Goal: Task Accomplishment & Management: Manage account settings

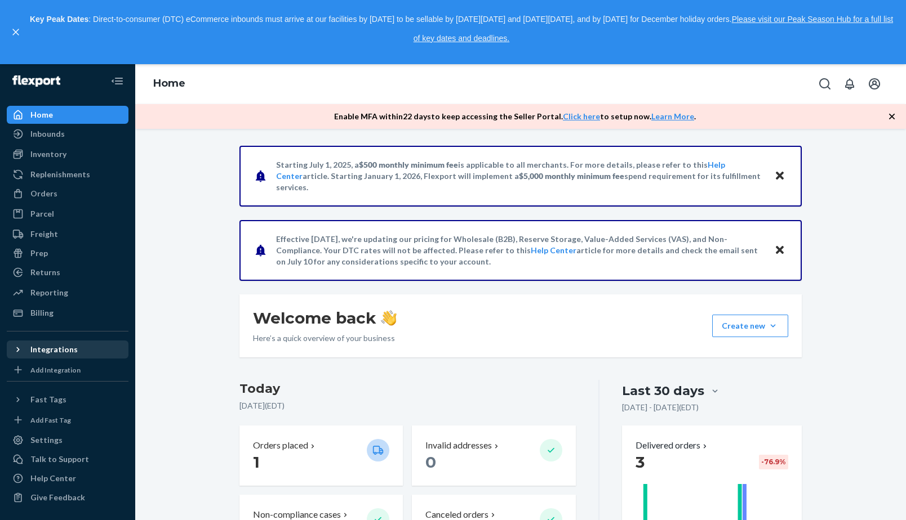
scroll to position [12, 0]
click at [33, 439] on div "Settings" at bounding box center [46, 440] width 32 height 11
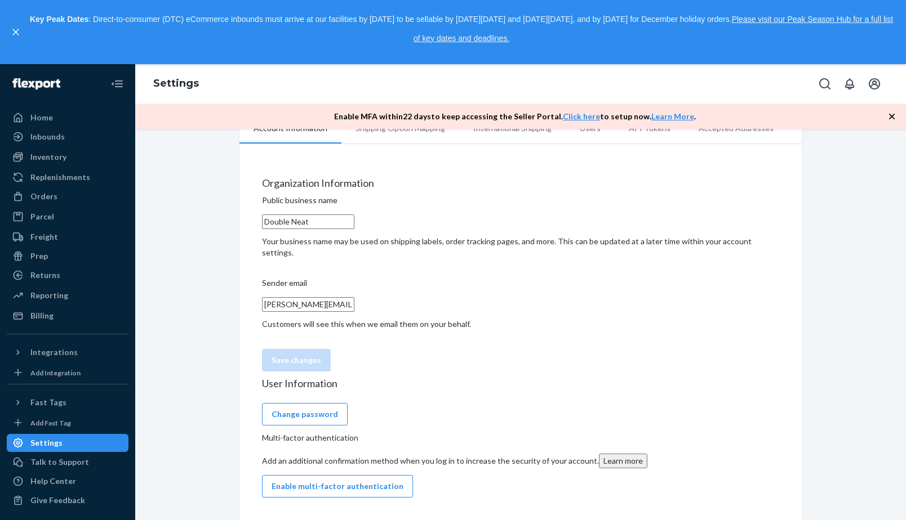
click at [697, 178] on div "Organization Information Public business name Double Neat Your business name ma…" at bounding box center [520, 278] width 517 height 201
click at [874, 77] on icon "Open account menu" at bounding box center [874, 84] width 14 height 14
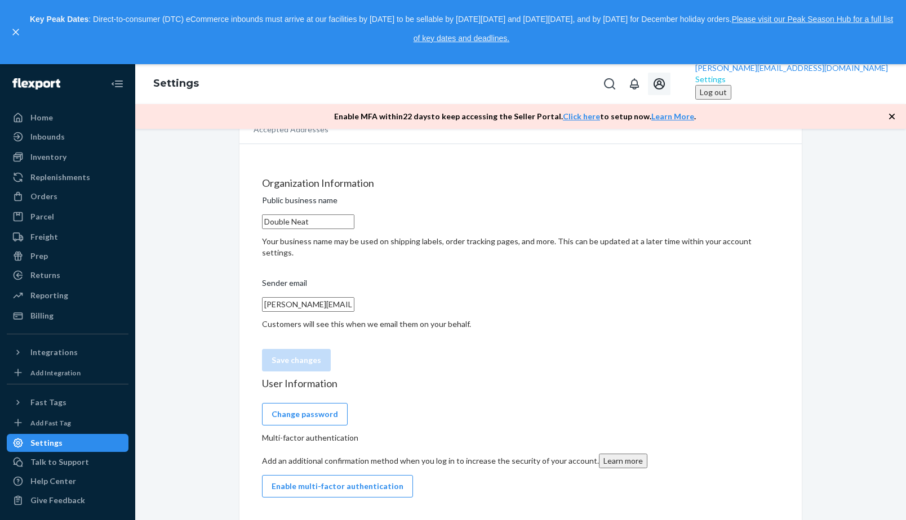
click at [826, 85] on div "Settings" at bounding box center [791, 79] width 193 height 11
click at [824, 85] on div "Settings" at bounding box center [791, 79] width 193 height 11
click at [835, 73] on span "[PERSON_NAME][EMAIL_ADDRESS][DOMAIN_NAME]" at bounding box center [791, 68] width 193 height 10
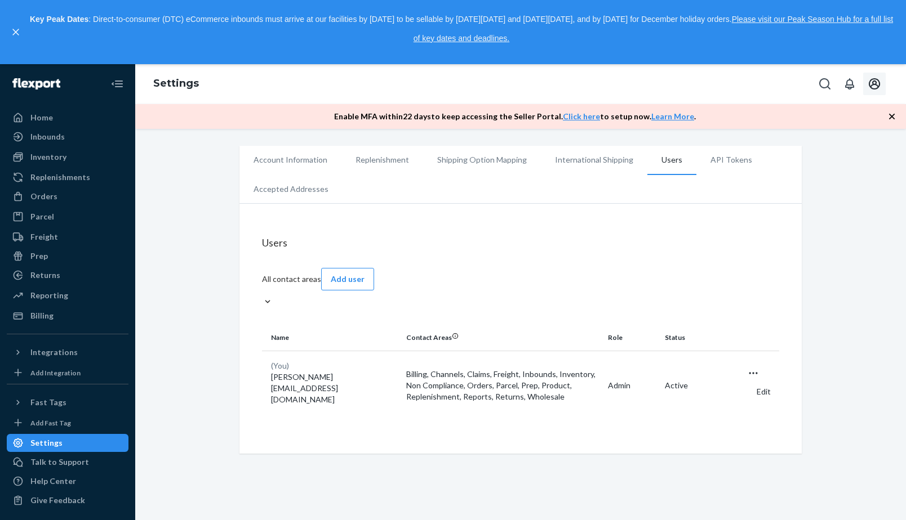
click at [759, 368] on icon "Open user actions" at bounding box center [752, 373] width 11 height 11
click at [747, 380] on button "Edit" at bounding box center [758, 392] width 23 height 24
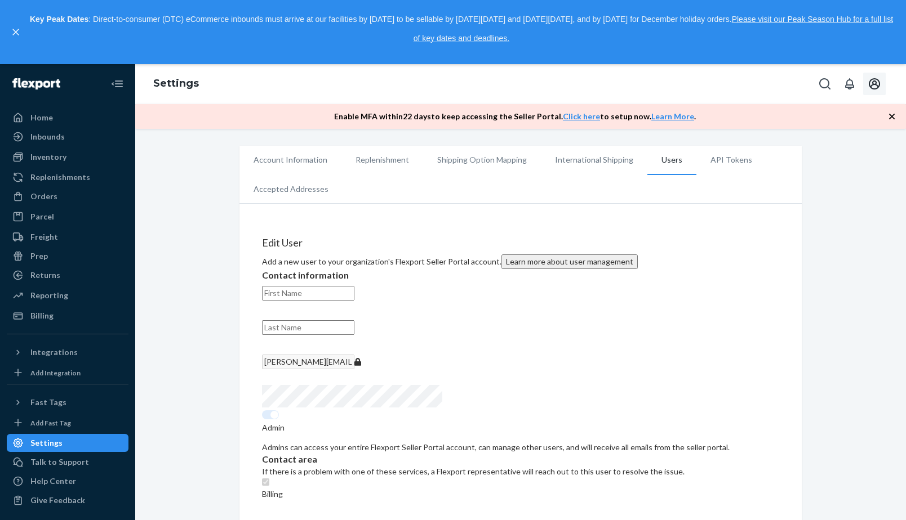
click at [879, 81] on icon "Open account menu" at bounding box center [874, 84] width 14 height 14
click at [849, 73] on span "[PERSON_NAME][EMAIL_ADDRESS][DOMAIN_NAME]" at bounding box center [791, 68] width 193 height 10
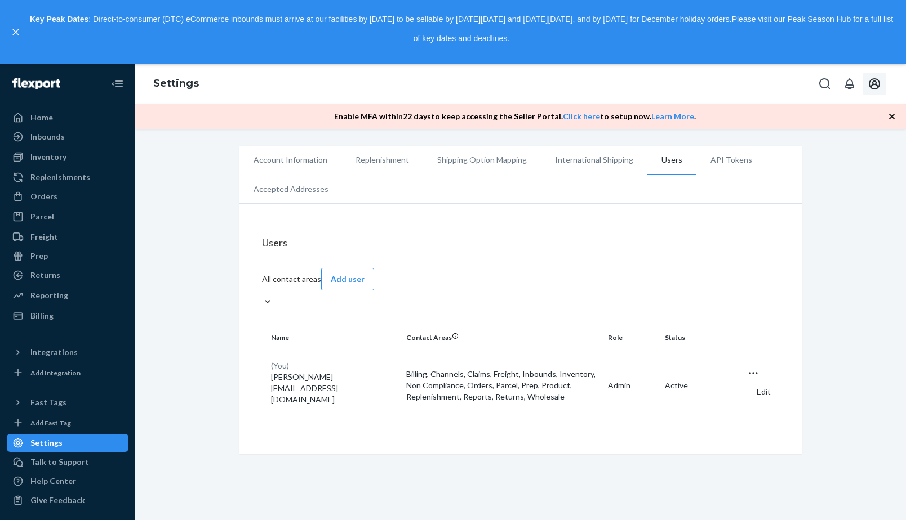
click at [267, 156] on li "Account Information" at bounding box center [290, 160] width 102 height 28
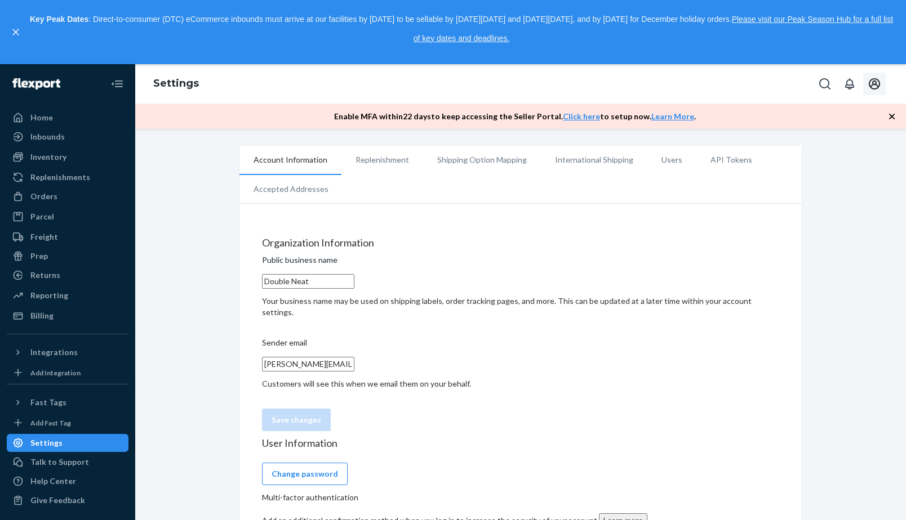
click at [392, 155] on li "Replenishment" at bounding box center [382, 160] width 82 height 28
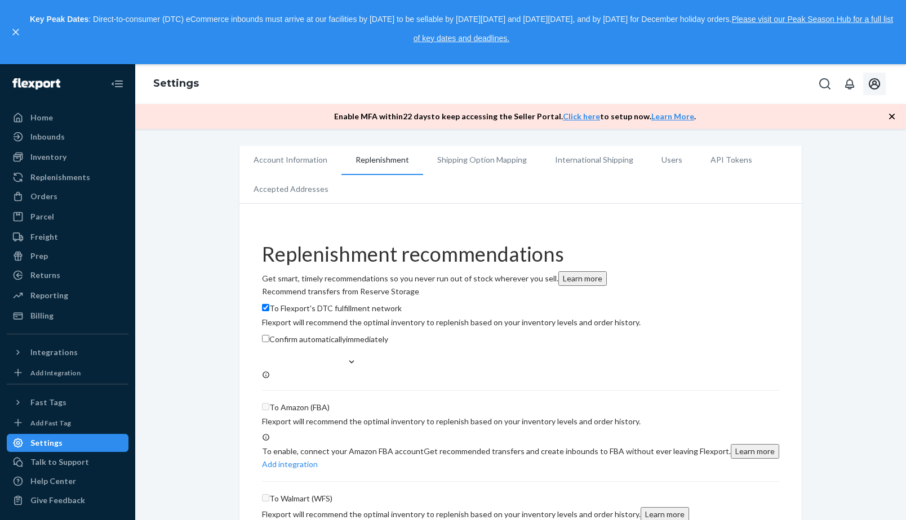
click at [482, 153] on li "Shipping Option Mapping" at bounding box center [482, 160] width 118 height 28
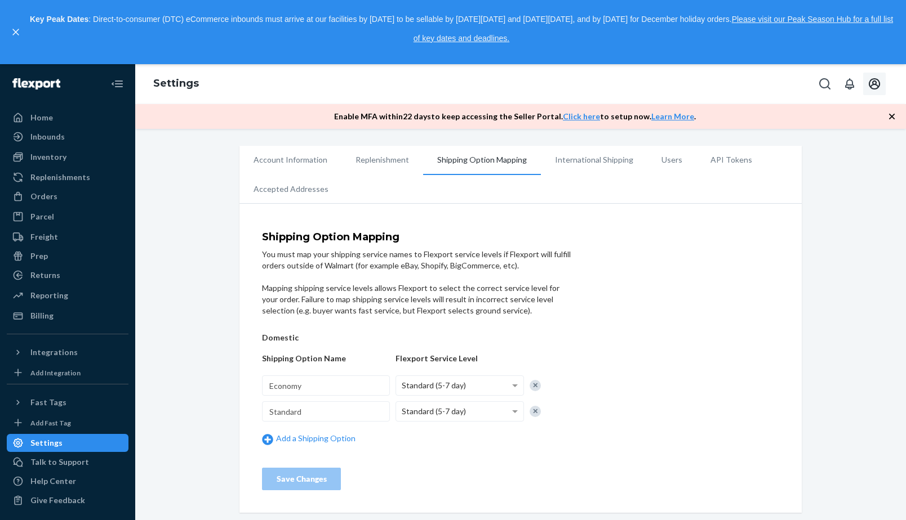
click at [568, 163] on li "International Shipping" at bounding box center [594, 160] width 106 height 28
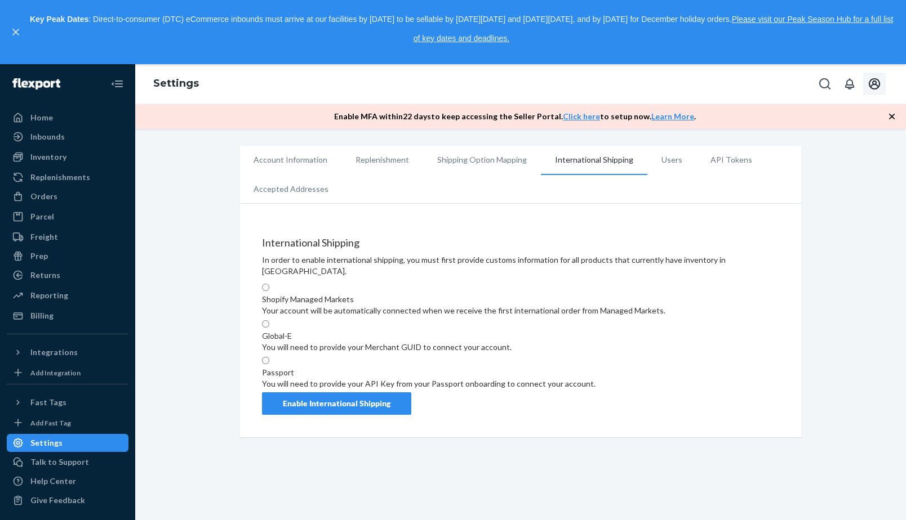
click at [651, 164] on li "Users" at bounding box center [671, 160] width 49 height 28
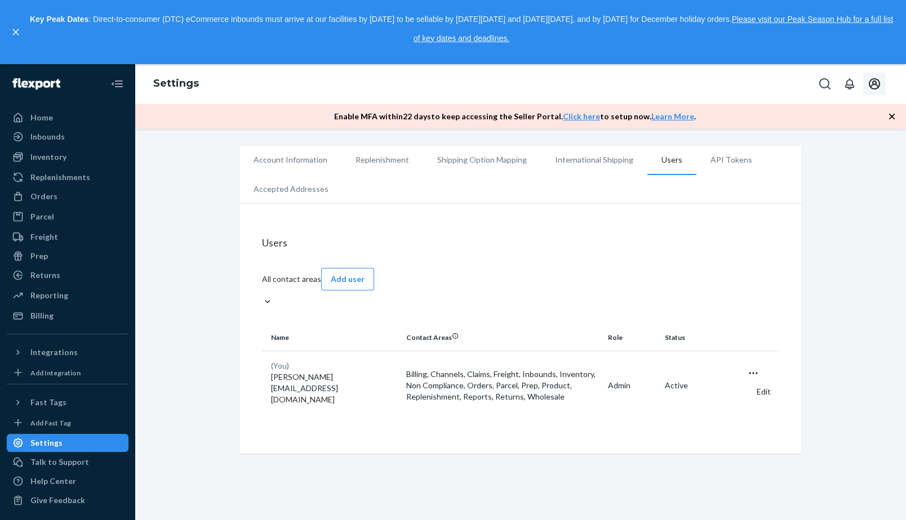
click at [727, 163] on li "API Tokens" at bounding box center [731, 160] width 70 height 28
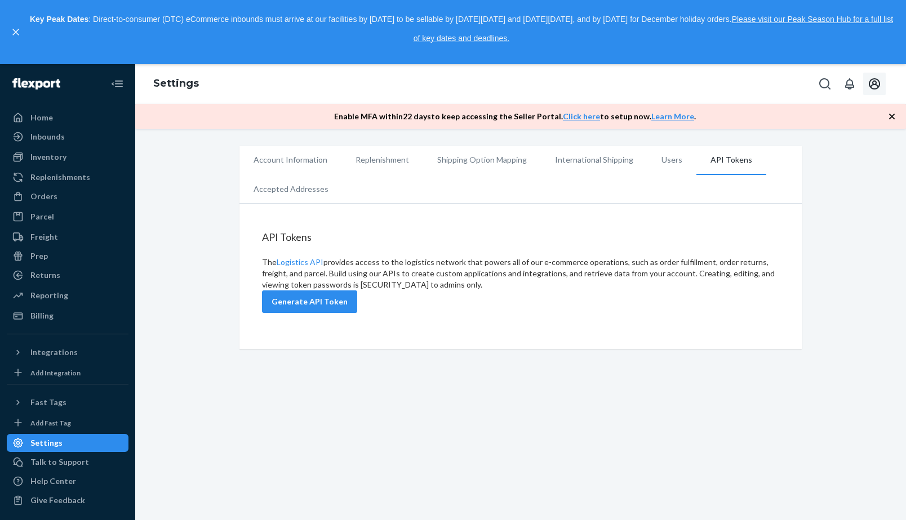
click at [284, 189] on li "Accepted Addresses" at bounding box center [290, 189] width 103 height 28
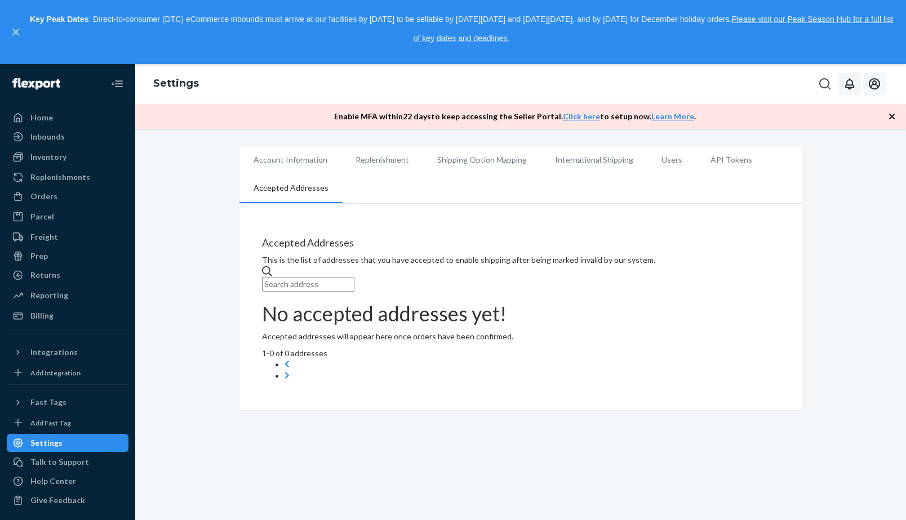
click at [847, 87] on icon "Open notifications" at bounding box center [850, 84] width 14 height 14
click at [15, 127] on button "close" at bounding box center [7, 134] width 15 height 15
click at [892, 113] on icon "button" at bounding box center [891, 116] width 11 height 11
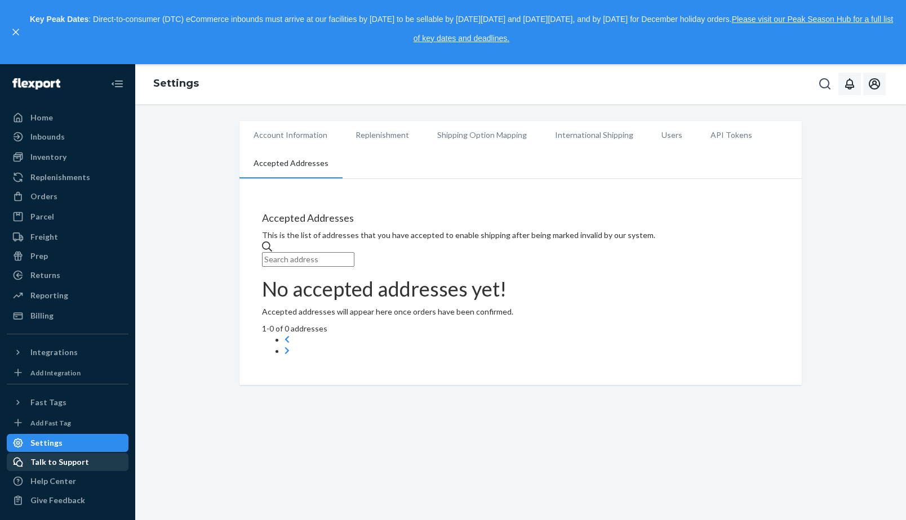
click at [24, 468] on div at bounding box center [21, 462] width 18 height 11
